Goal: Information Seeking & Learning: Learn about a topic

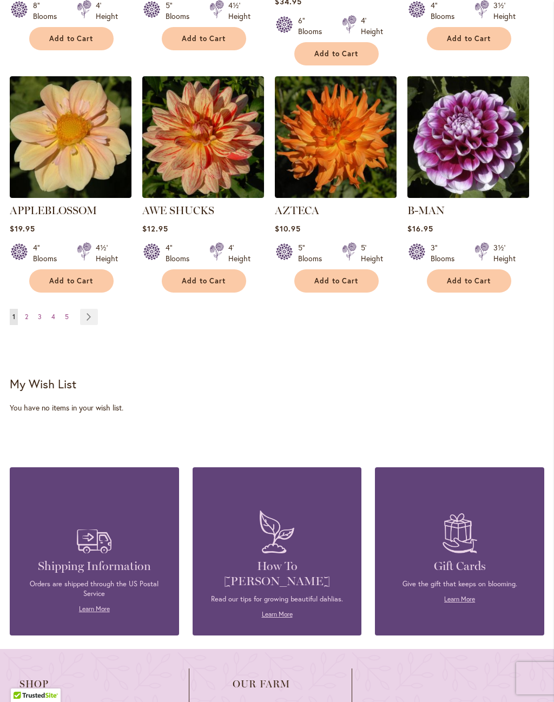
scroll to position [978, 0]
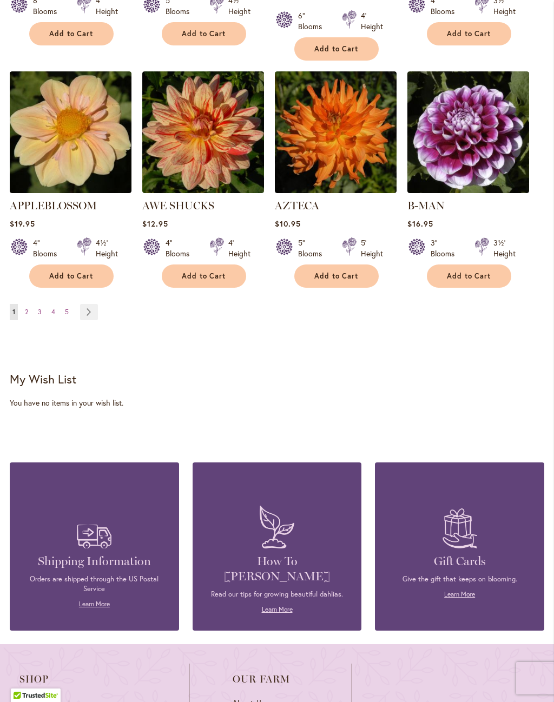
click at [92, 304] on link "Page Next" at bounding box center [89, 312] width 18 height 16
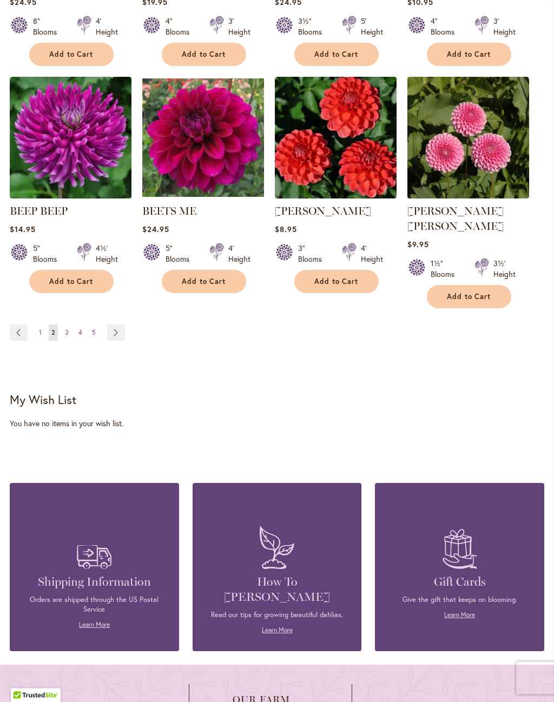
scroll to position [958, 0]
click at [117, 324] on link "Page Next" at bounding box center [116, 332] width 18 height 16
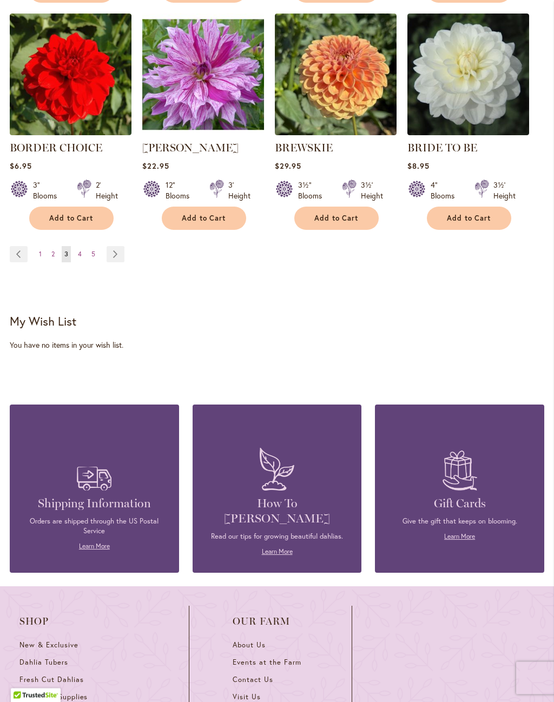
scroll to position [1031, 0]
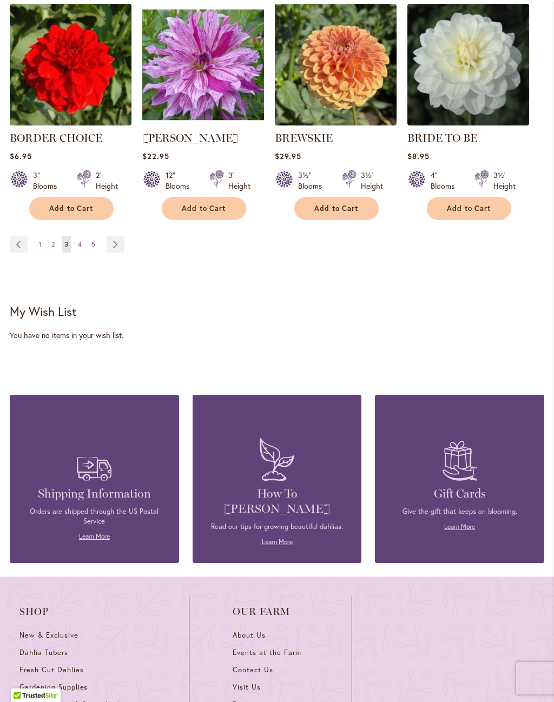
click at [121, 244] on link "Page Next" at bounding box center [115, 244] width 18 height 16
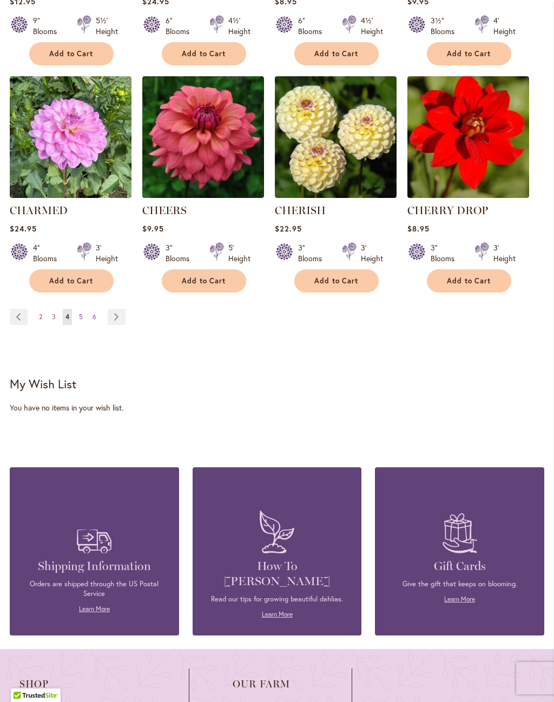
scroll to position [978, 0]
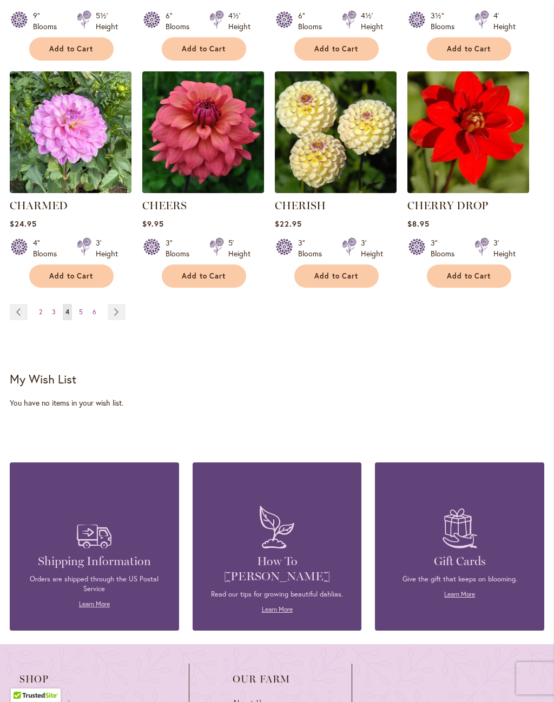
click at [119, 312] on link "Page Next" at bounding box center [117, 312] width 18 height 16
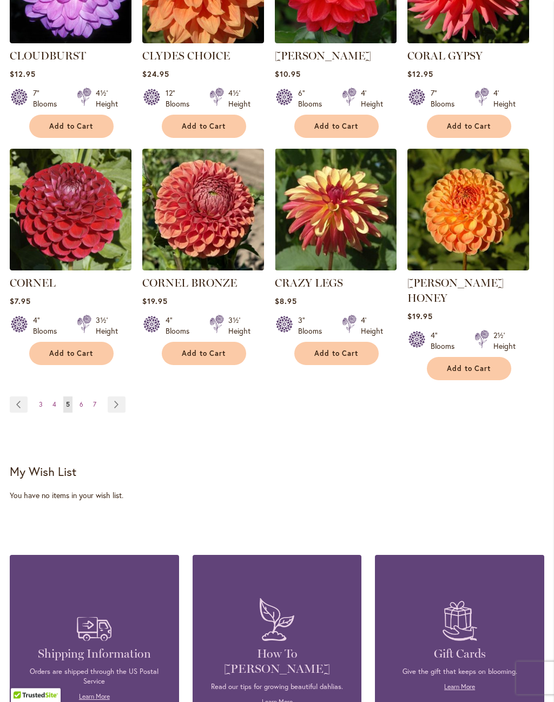
scroll to position [916, 0]
click at [118, 396] on link "Page Next" at bounding box center [117, 404] width 18 height 16
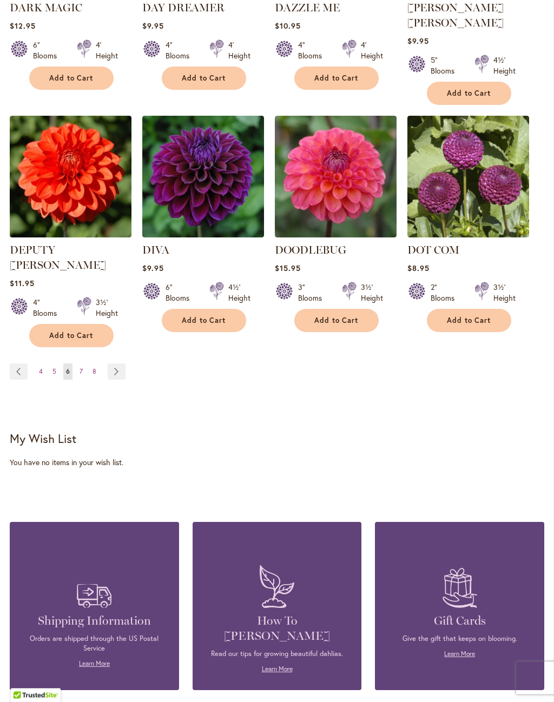
scroll to position [949, 0]
click at [85, 363] on link "Page 7" at bounding box center [81, 371] width 9 height 16
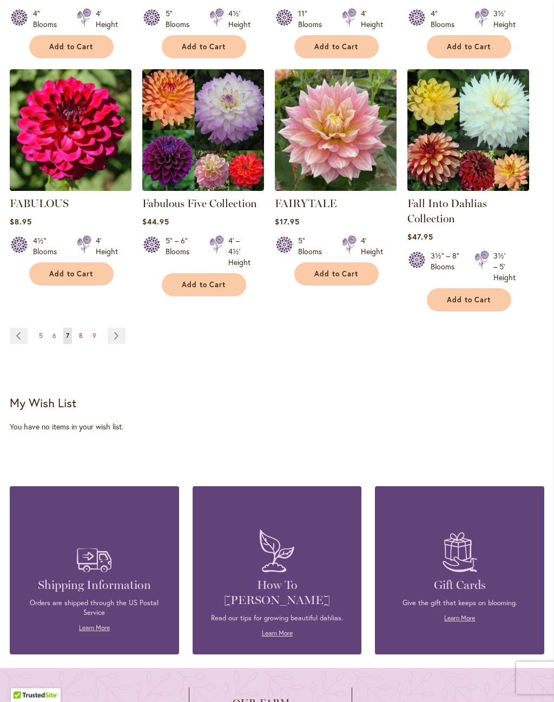
scroll to position [966, 0]
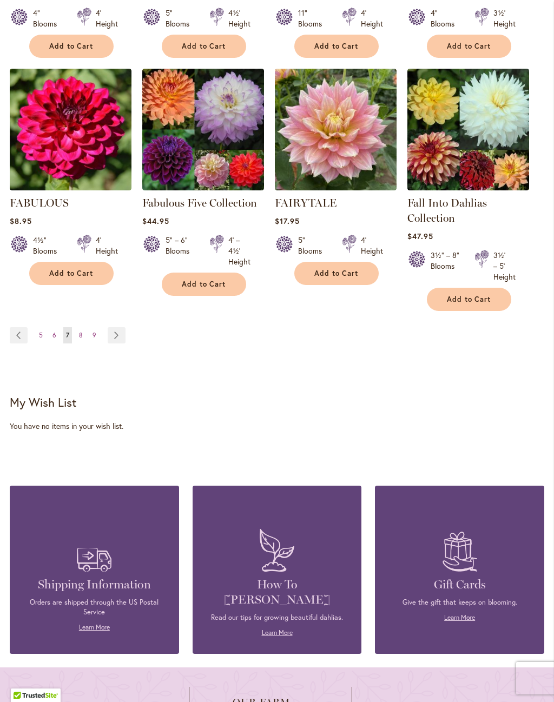
click at [121, 339] on link "Page Next" at bounding box center [117, 335] width 18 height 16
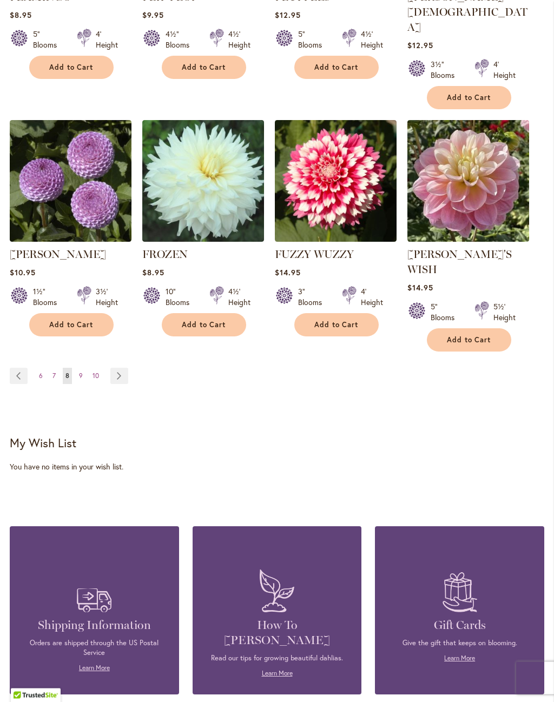
scroll to position [960, 0]
click at [121, 368] on link "Page Next" at bounding box center [119, 376] width 18 height 16
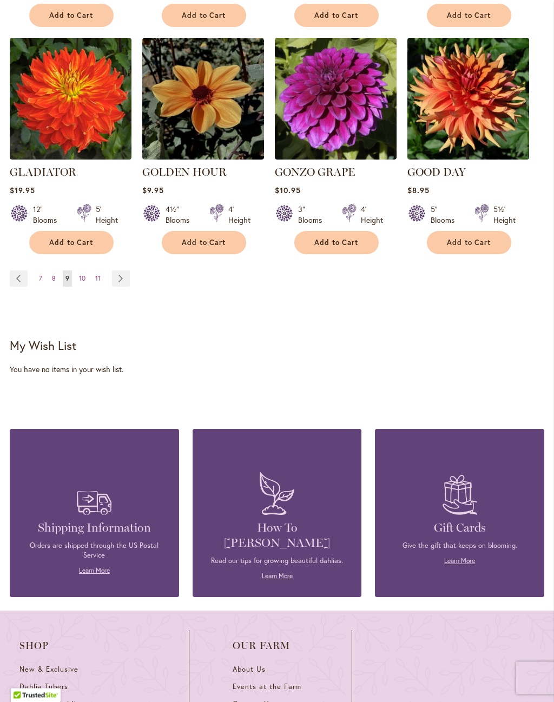
scroll to position [1027, 0]
click at [123, 270] on link "Page Next" at bounding box center [121, 278] width 18 height 16
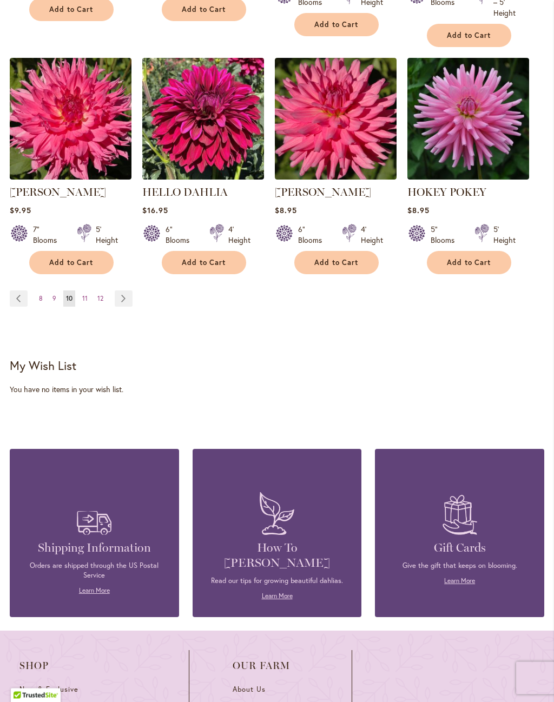
scroll to position [1018, 0]
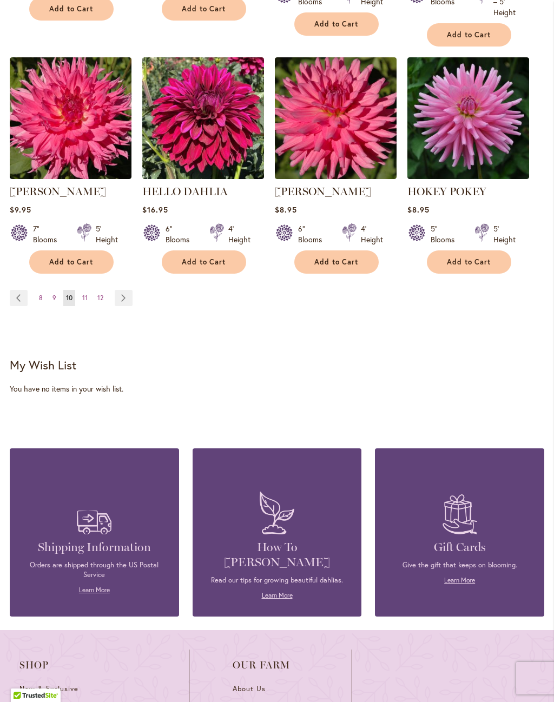
click at [130, 305] on link "Page Next" at bounding box center [124, 298] width 18 height 16
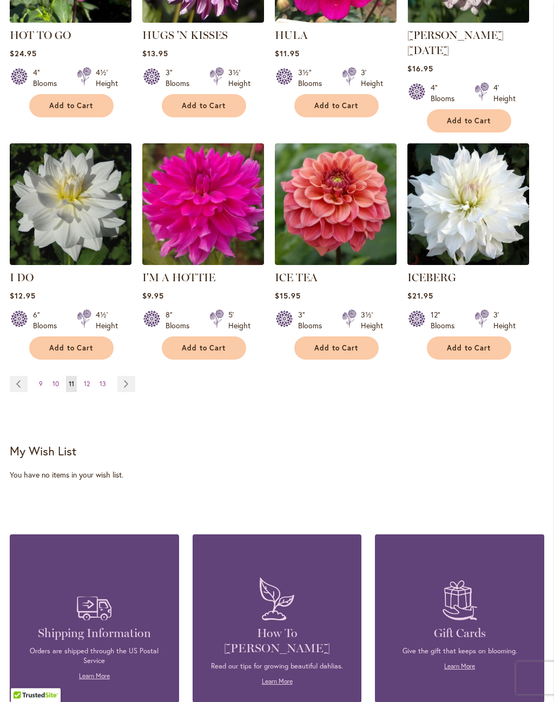
scroll to position [949, 0]
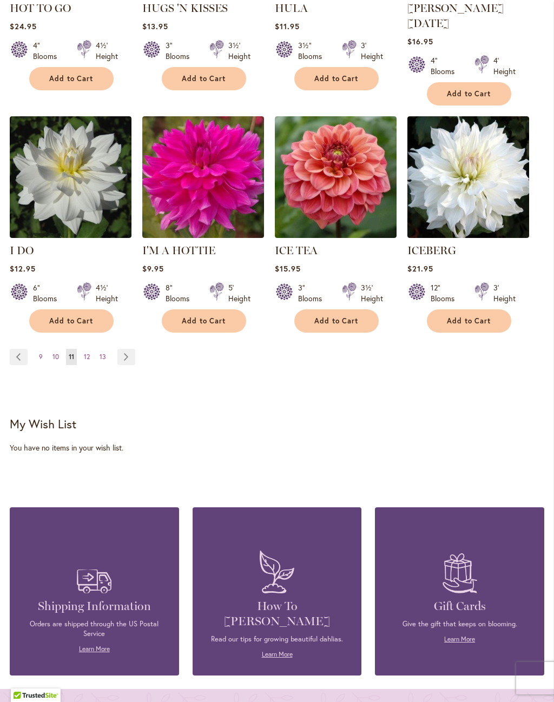
click at [126, 349] on link "Page Next" at bounding box center [126, 357] width 18 height 16
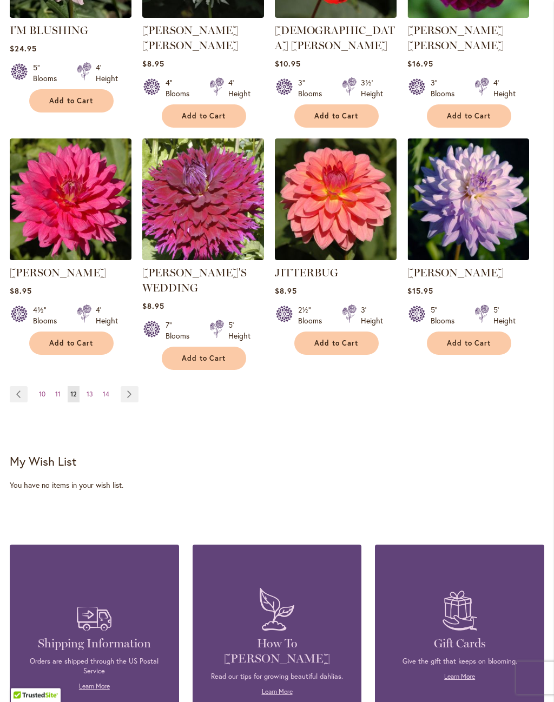
scroll to position [922, 0]
click at [130, 386] on link "Page Next" at bounding box center [130, 394] width 18 height 16
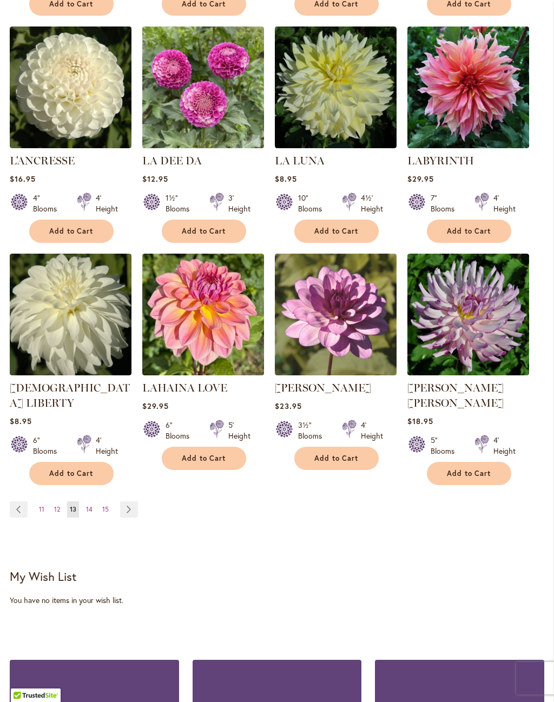
scroll to position [786, 0]
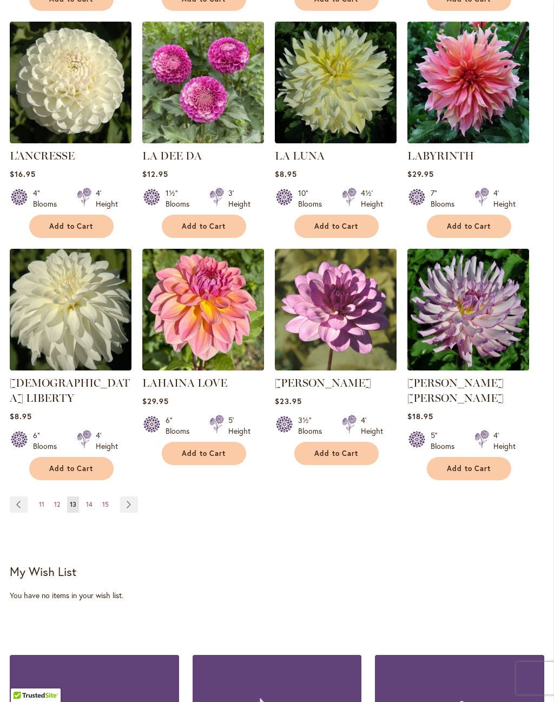
click at [130, 496] on link "Page Next" at bounding box center [129, 504] width 18 height 16
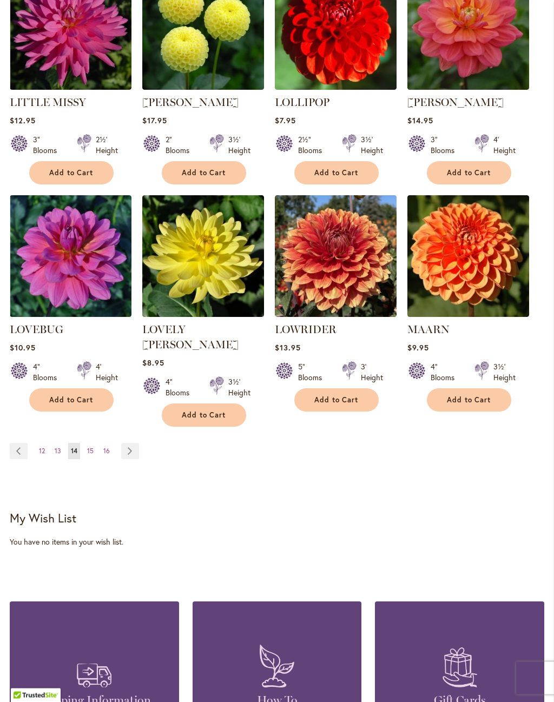
scroll to position [868, 0]
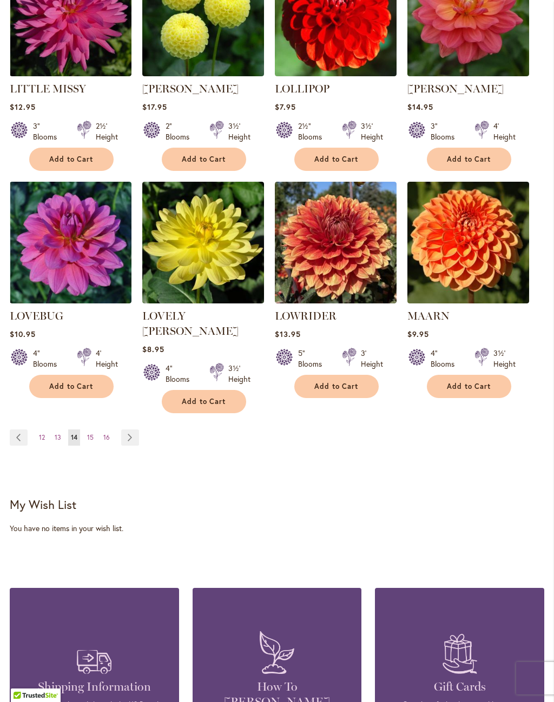
click at [135, 429] on link "Page Next" at bounding box center [130, 437] width 18 height 16
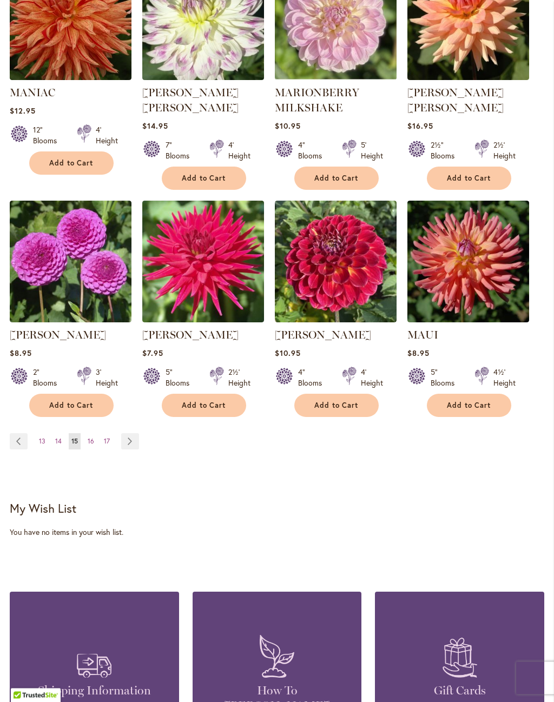
scroll to position [849, 0]
click at [130, 441] on link "Page Next" at bounding box center [130, 441] width 18 height 16
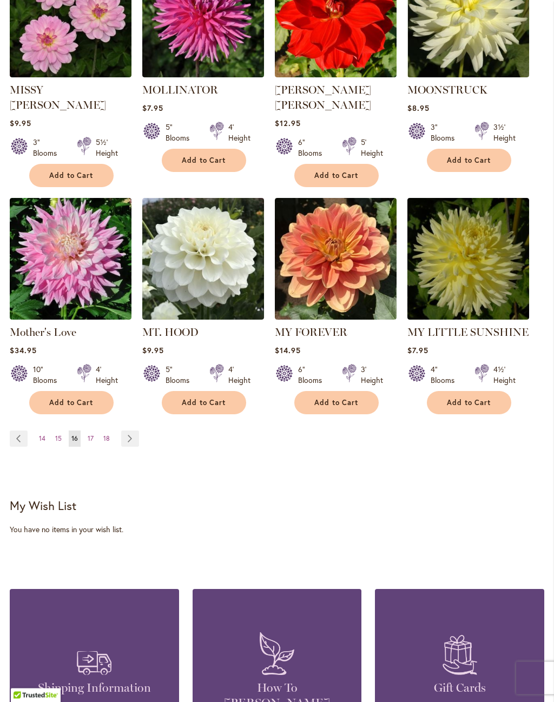
scroll to position [880, 0]
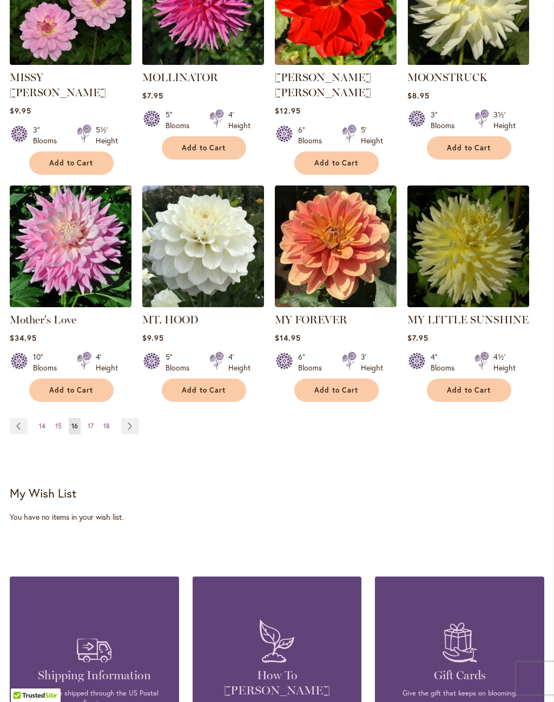
click at [134, 418] on link "Page Next" at bounding box center [130, 426] width 18 height 16
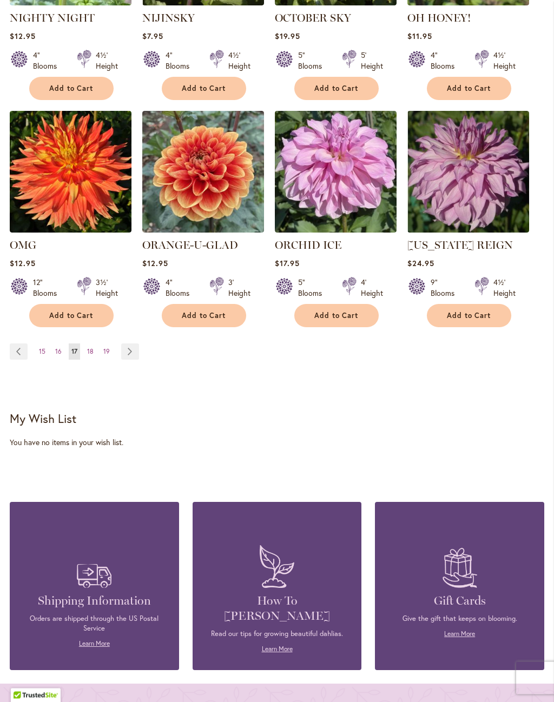
scroll to position [930, 0]
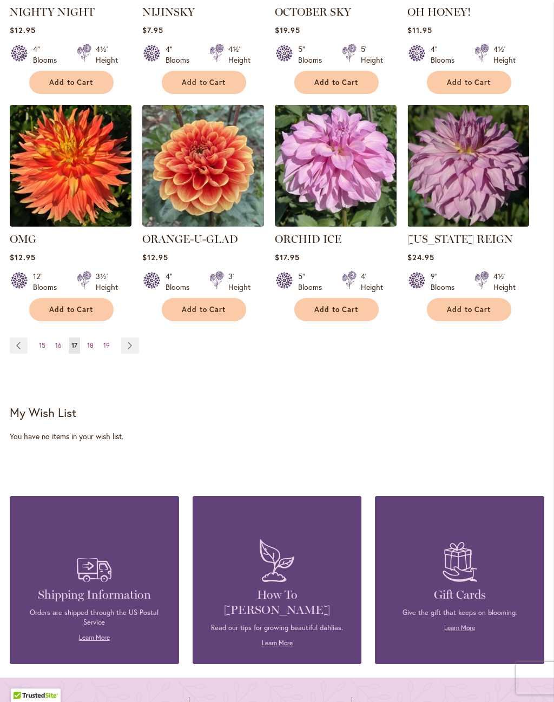
click at [125, 348] on link "Page Next" at bounding box center [130, 345] width 18 height 16
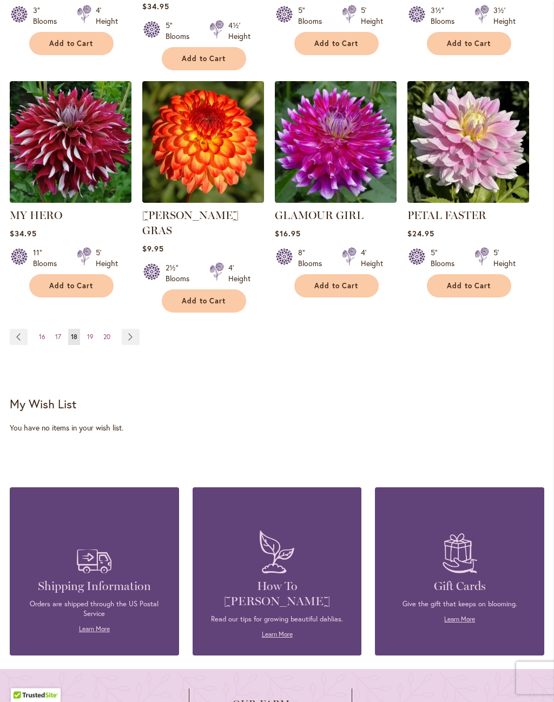
scroll to position [984, 0]
click at [135, 329] on link "Page Next" at bounding box center [131, 337] width 18 height 16
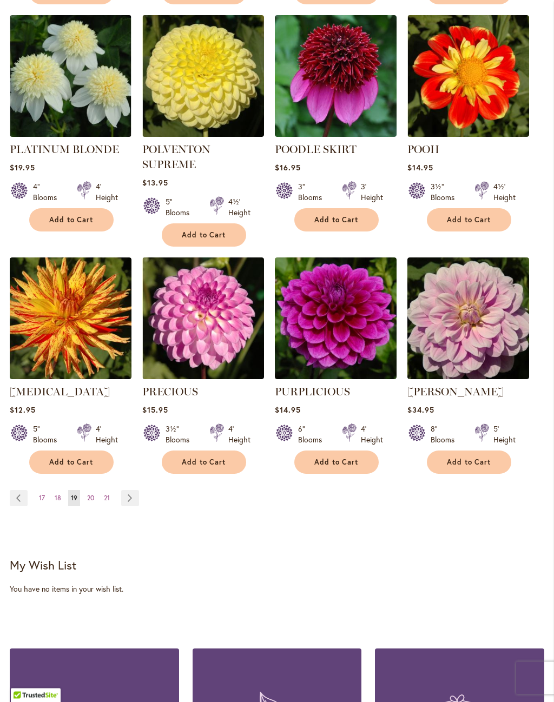
scroll to position [808, 0]
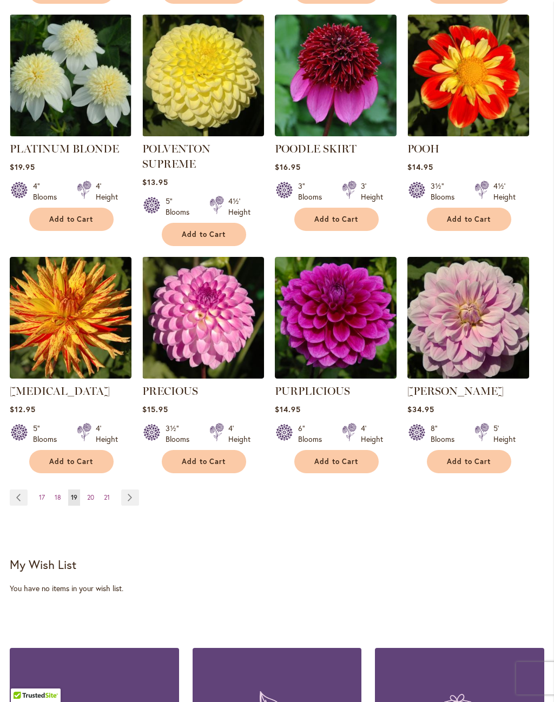
click at [132, 489] on link "Page Next" at bounding box center [130, 497] width 18 height 16
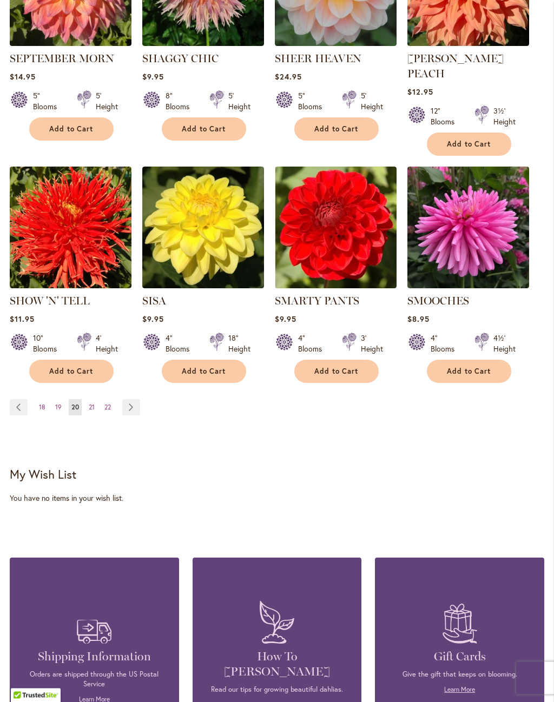
scroll to position [883, 0]
click at [131, 399] on link "Page Next" at bounding box center [131, 407] width 18 height 16
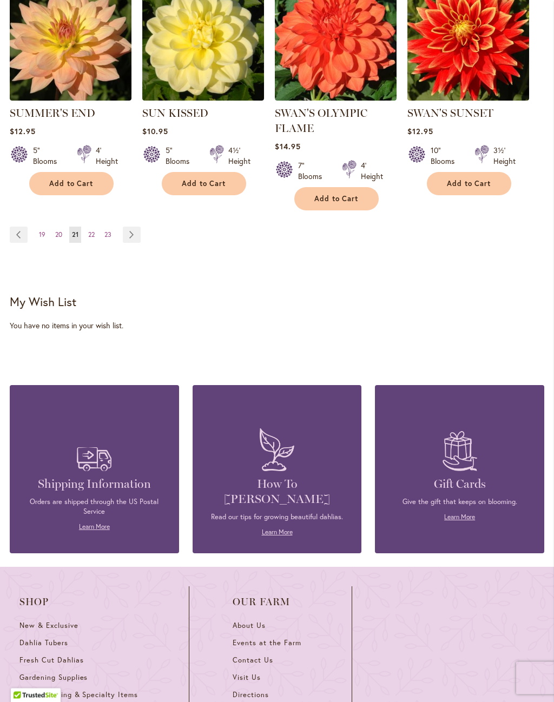
scroll to position [1056, 0]
click at [131, 234] on link "Page Next" at bounding box center [132, 234] width 18 height 16
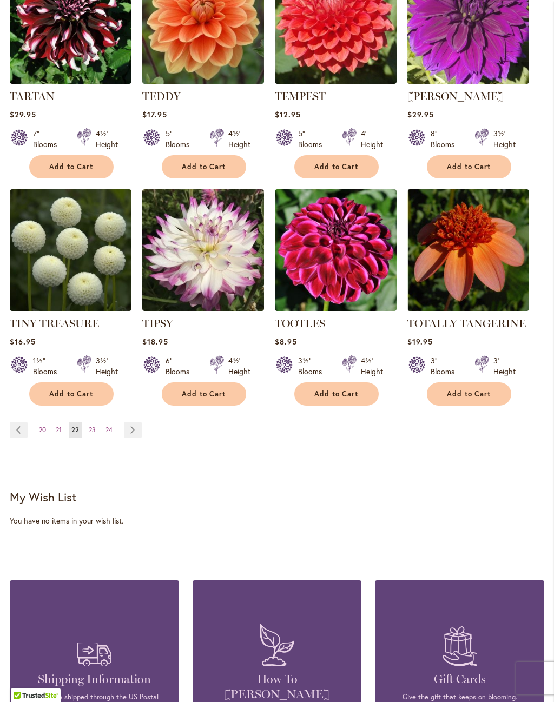
scroll to position [847, 0]
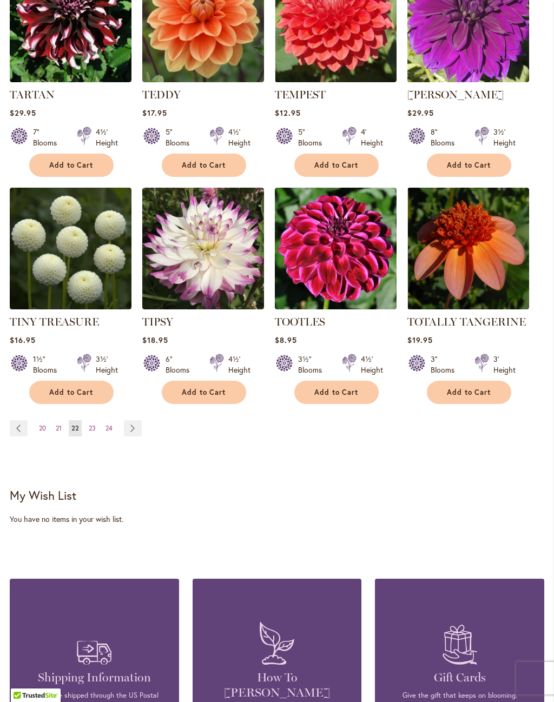
click at [134, 427] on link "Page Next" at bounding box center [133, 428] width 18 height 16
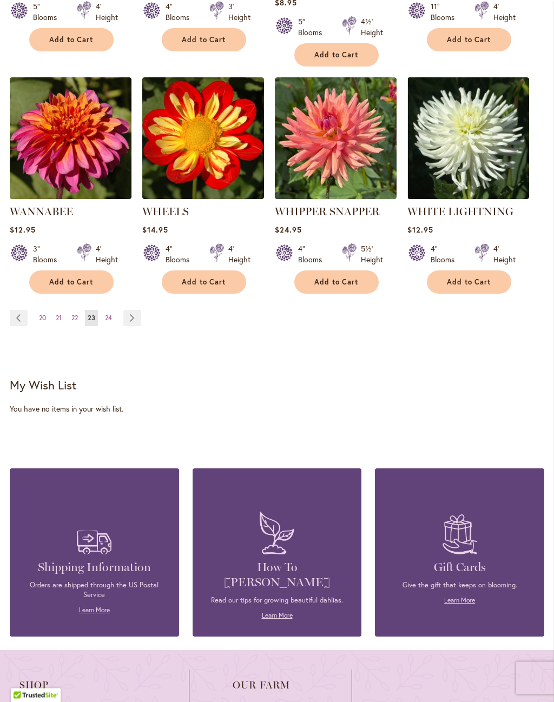
scroll to position [972, 0]
click at [135, 310] on link "Page Next" at bounding box center [132, 318] width 18 height 16
